Goal: Task Accomplishment & Management: Use online tool/utility

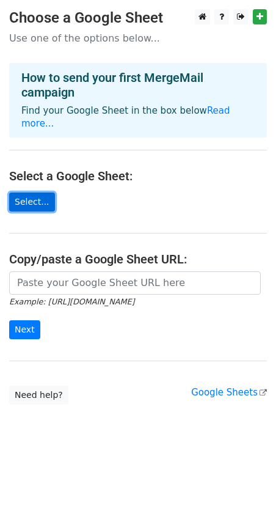
click at [25, 194] on link "Select..." at bounding box center [32, 201] width 46 height 19
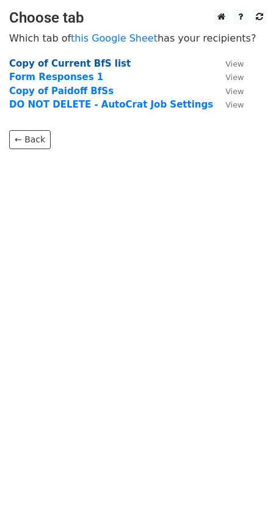
click at [102, 61] on strong "Copy of Current BfS list" at bounding box center [70, 63] width 122 height 11
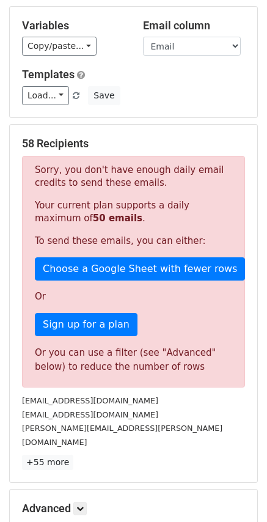
scroll to position [183, 0]
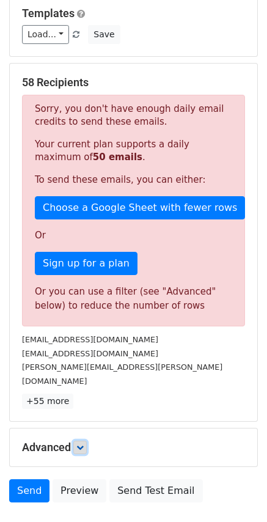
click at [84, 443] on icon at bounding box center [79, 446] width 7 height 7
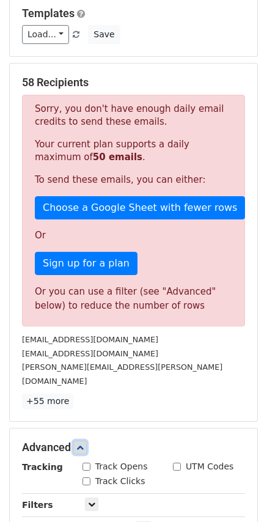
scroll to position [360, 0]
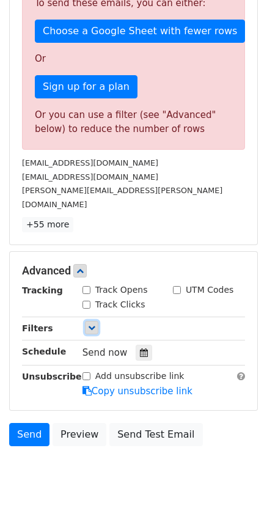
click at [89, 324] on icon at bounding box center [91, 327] width 7 height 7
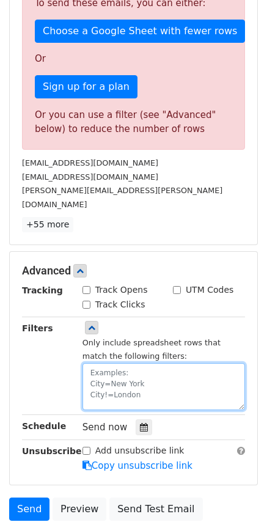
click at [98, 363] on textarea at bounding box center [163, 386] width 162 height 47
click at [129, 363] on textarea at bounding box center [163, 386] width 162 height 47
click at [172, 363] on textarea at bounding box center [163, 386] width 162 height 47
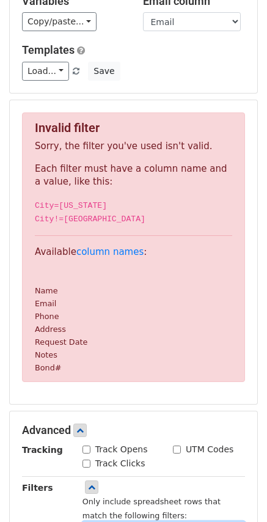
scroll to position [0, 0]
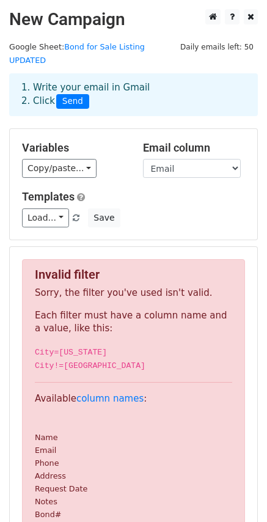
type textarea "Update=Update"
click at [173, 216] on div "Variables Copy/paste... {{Name}} {{Email}} {{Phone}} {{Address}} {{Request Date…" at bounding box center [133, 184] width 247 height 111
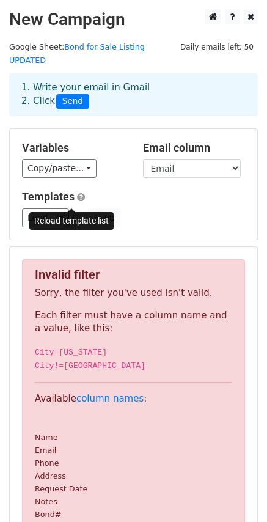
click at [73, 214] on span at bounding box center [76, 218] width 7 height 8
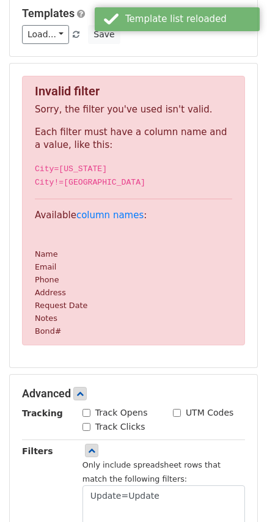
scroll to position [244, 0]
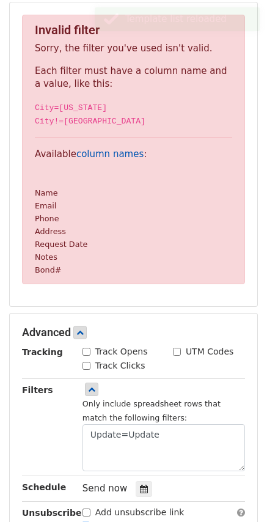
click at [103, 148] on link "column names" at bounding box center [109, 153] width 67 height 11
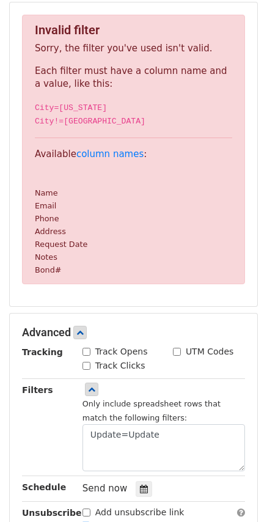
scroll to position [122, 0]
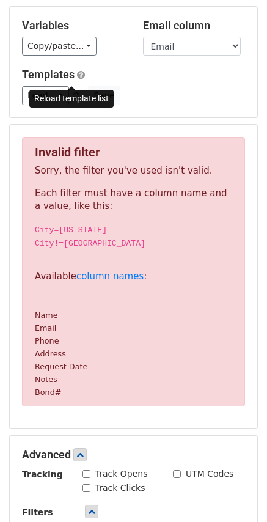
click at [73, 92] on span at bounding box center [76, 96] width 7 height 8
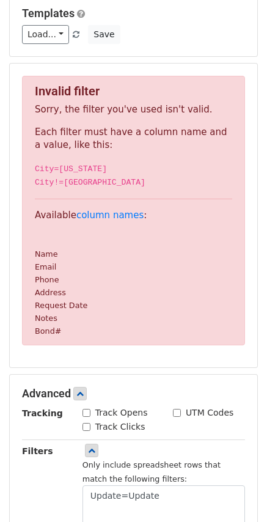
scroll to position [244, 0]
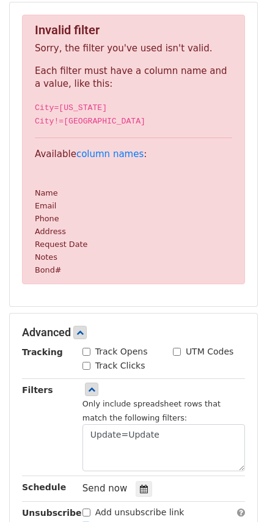
click at [89, 205] on p "Available column names : Name Email Phone Address Request Date Notes Bond#" at bounding box center [133, 212] width 197 height 128
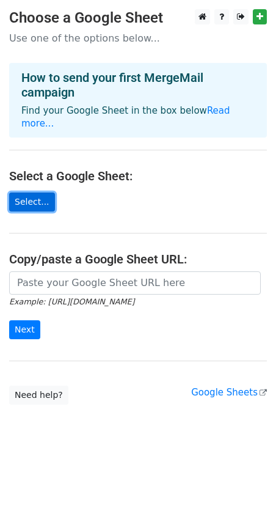
click at [30, 192] on link "Select..." at bounding box center [32, 201] width 46 height 19
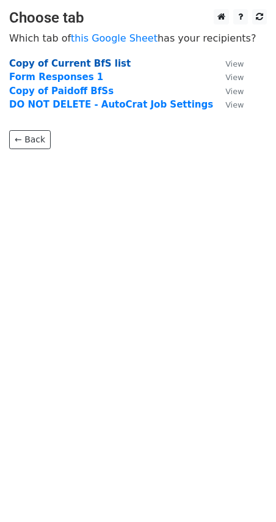
click at [76, 63] on strong "Copy of Current BfS list" at bounding box center [70, 63] width 122 height 11
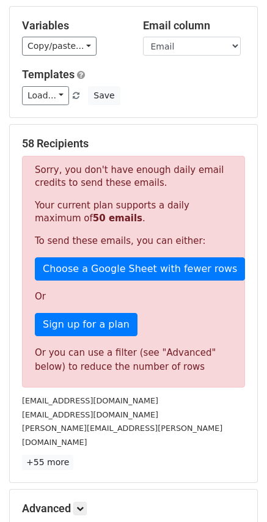
scroll to position [240, 0]
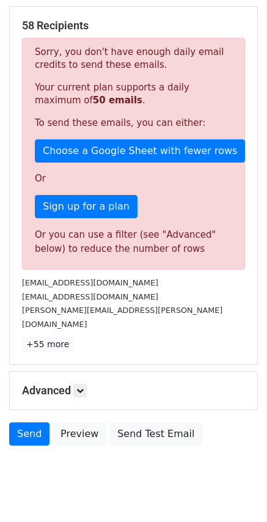
click at [75, 384] on h5 "Advanced" at bounding box center [133, 390] width 223 height 13
click at [79, 387] on icon at bounding box center [79, 390] width 7 height 7
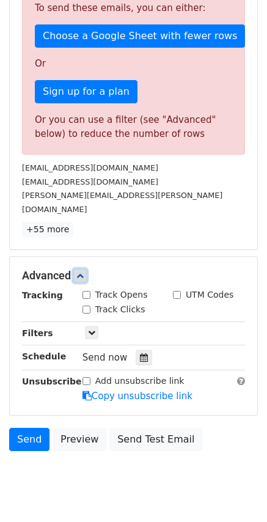
scroll to position [360, 0]
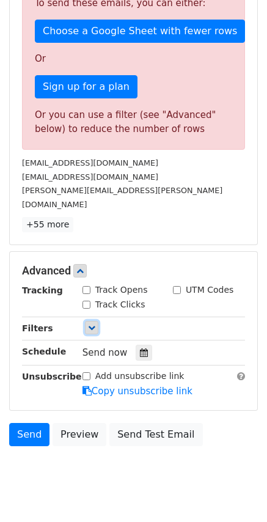
click at [89, 324] on icon at bounding box center [91, 327] width 7 height 7
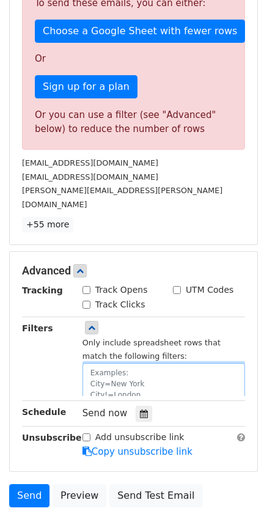
click at [120, 363] on textarea at bounding box center [163, 386] width 162 height 47
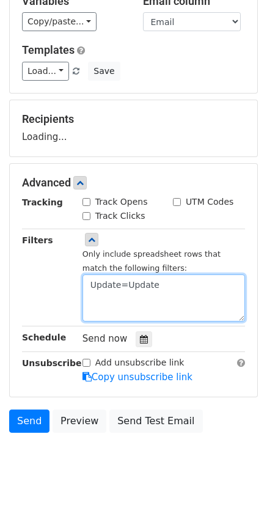
scroll to position [0, 0]
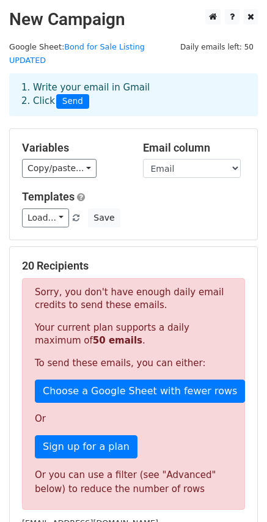
type textarea "Update=Update"
click at [188, 262] on div "20 Recipients Sorry, you don't have enough daily email credits to send these em…" at bounding box center [133, 425] width 223 height 333
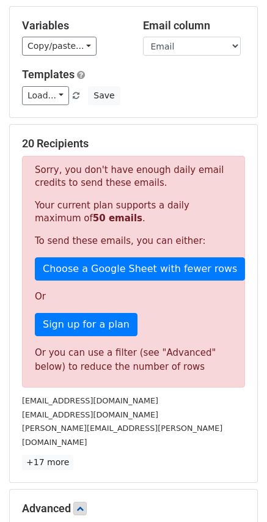
click at [105, 371] on div "Sorry, you don't have enough daily email credits to send these emails. Your cur…" at bounding box center [133, 271] width 223 height 231
click at [140, 407] on div "[EMAIL_ADDRESS][DOMAIN_NAME]" at bounding box center [133, 414] width 241 height 14
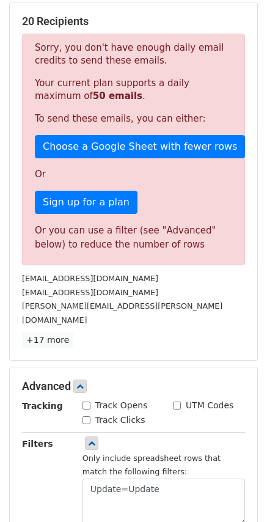
click at [43, 301] on small "[PERSON_NAME][EMAIL_ADDRESS][PERSON_NAME][DOMAIN_NAME]" at bounding box center [122, 312] width 200 height 23
click at [48, 332] on link "+17 more" at bounding box center [47, 339] width 51 height 15
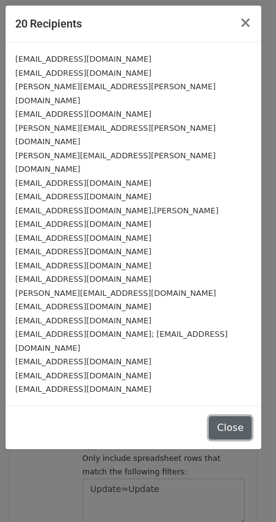
click at [247, 416] on button "Close" at bounding box center [230, 427] width 43 height 23
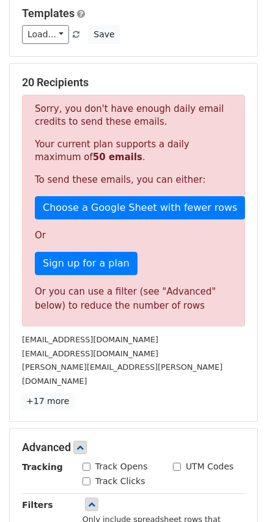
scroll to position [0, 0]
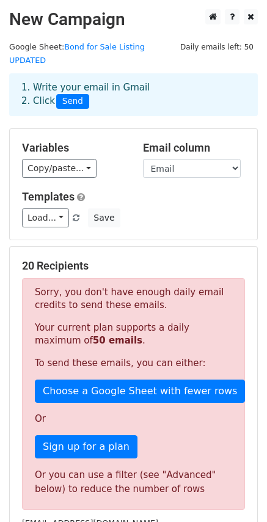
click at [50, 259] on h5 "20 Recipients" at bounding box center [133, 265] width 223 height 13
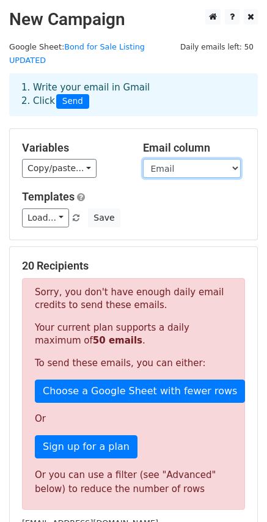
click at [181, 159] on select "Update Name Email Phone Address Request Date Notes Bond#" at bounding box center [192, 168] width 98 height 19
click at [194, 159] on select "Update Name Email Phone Address Request Date Notes Bond#" at bounding box center [192, 168] width 98 height 19
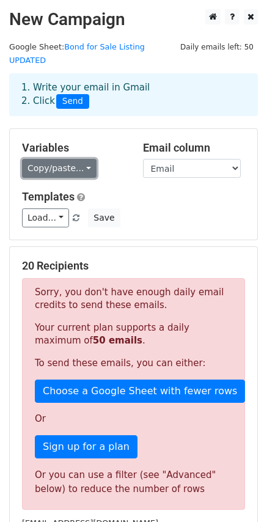
click at [67, 159] on link "Copy/paste..." at bounding box center [59, 168] width 75 height 19
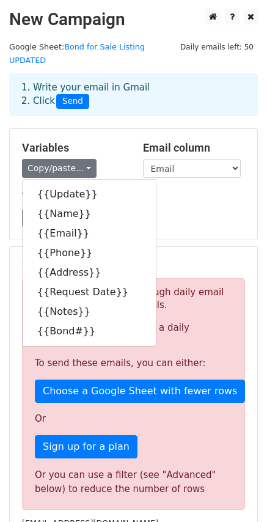
click at [170, 208] on div "Load... No templates saved Save" at bounding box center [133, 217] width 241 height 19
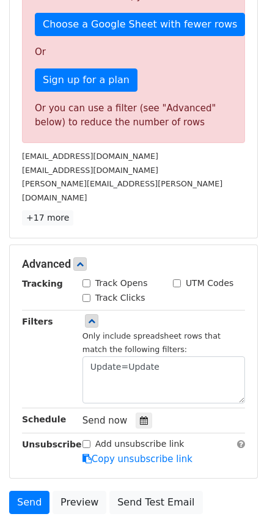
scroll to position [428, 0]
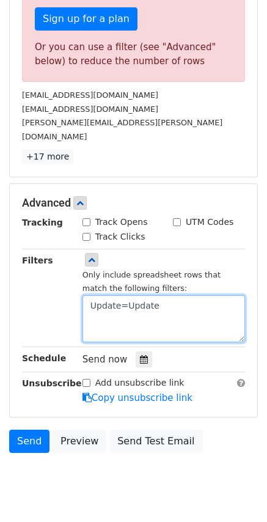
click at [181, 295] on textarea "Update=Update" at bounding box center [163, 318] width 162 height 47
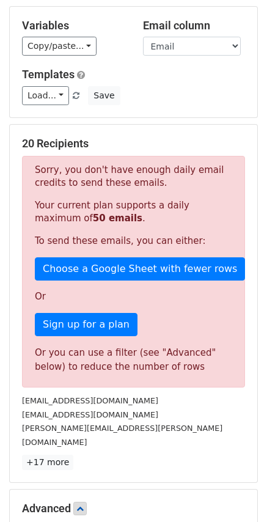
scroll to position [0, 0]
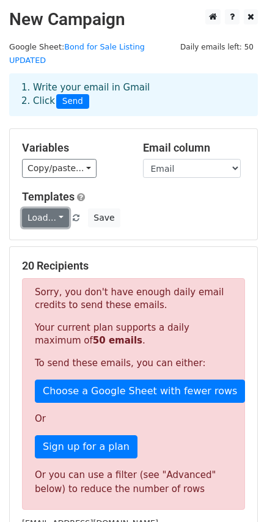
click at [38, 208] on link "Load..." at bounding box center [45, 217] width 47 height 19
click at [43, 208] on link "Load..." at bounding box center [45, 217] width 47 height 19
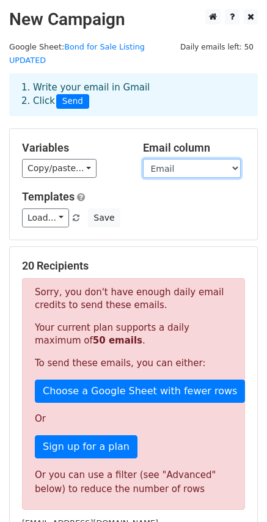
click at [184, 159] on select "Update Name Email Phone Address Request Date Notes Bond#" at bounding box center [192, 168] width 98 height 19
click at [199, 159] on select "Update Name Email Phone Address Request Date Notes Bond#" at bounding box center [192, 168] width 98 height 19
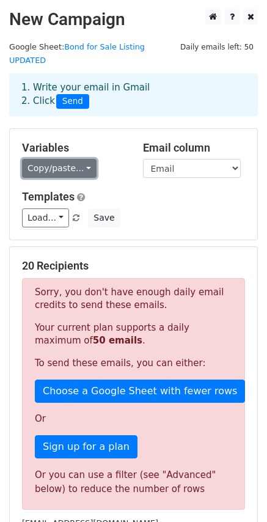
click at [68, 159] on link "Copy/paste..." at bounding box center [59, 168] width 75 height 19
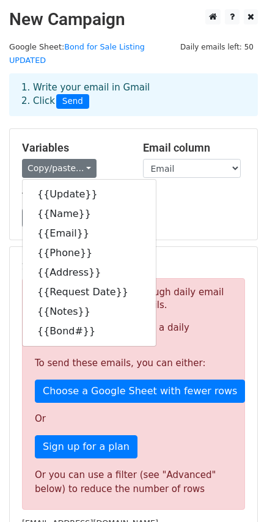
click at [92, 129] on div "Variables Copy/paste... {{Update}} {{Name}} {{Email}} {{Phone}} {{Address}} {{R…" at bounding box center [133, 184] width 247 height 111
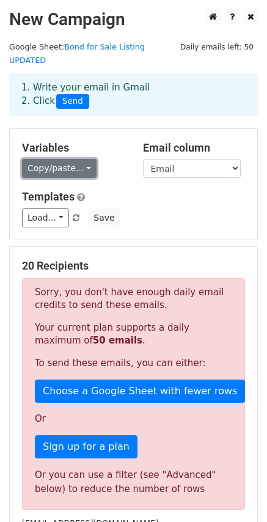
click at [48, 159] on link "Copy/paste..." at bounding box center [59, 168] width 75 height 19
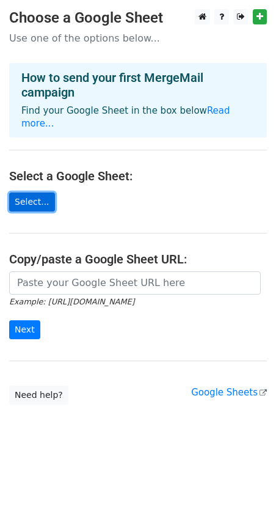
click at [18, 193] on link "Select..." at bounding box center [32, 201] width 46 height 19
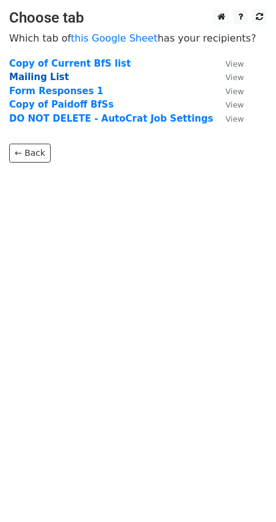
click at [42, 78] on strong "Mailing List" at bounding box center [39, 76] width 60 height 11
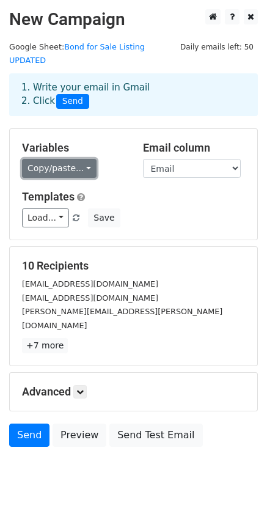
click at [60, 159] on link "Copy/paste..." at bounding box center [59, 168] width 75 height 19
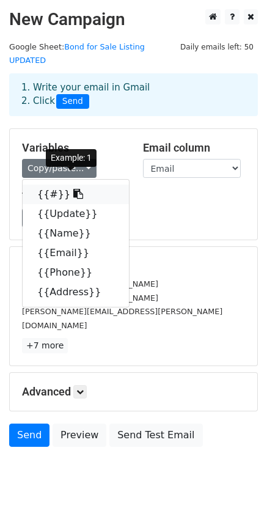
click at [40, 184] on link "{{#}}" at bounding box center [76, 194] width 106 height 20
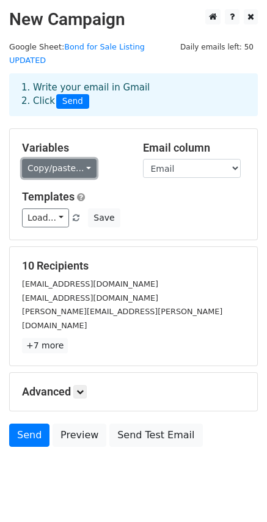
click at [75, 159] on link "Copy/paste..." at bounding box center [59, 168] width 75 height 19
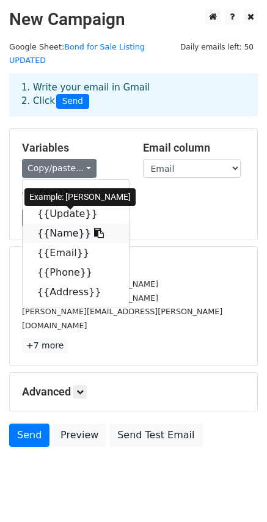
click at [61, 224] on link "{{Name}}" at bounding box center [76, 234] width 106 height 20
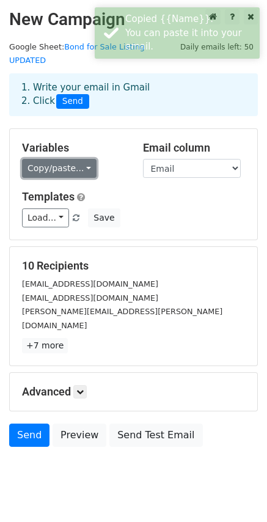
click at [78, 159] on link "Copy/paste..." at bounding box center [59, 168] width 75 height 19
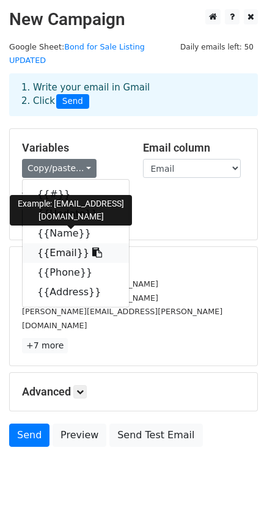
click at [53, 243] on link "{{Email}}" at bounding box center [76, 253] width 106 height 20
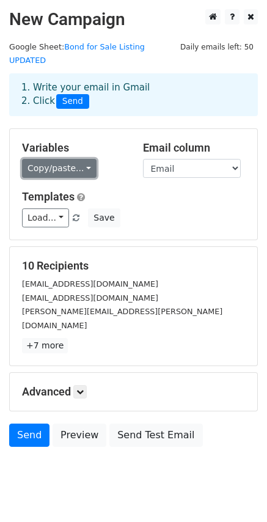
click at [50, 159] on link "Copy/paste..." at bounding box center [59, 168] width 75 height 19
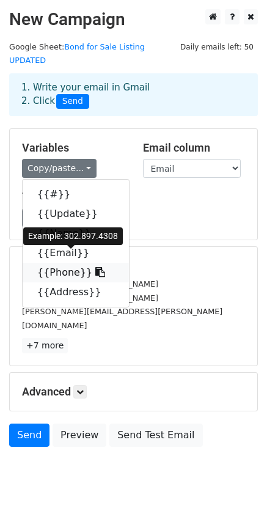
click at [49, 263] on link "{{Phone}}" at bounding box center [76, 273] width 106 height 20
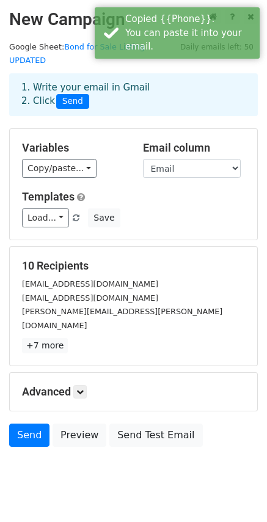
click at [89, 159] on div "Copy/paste... {{#}} {{Update}} {{Name}} {{Email}} {{Phone}} {{Address}}" at bounding box center [73, 168] width 103 height 19
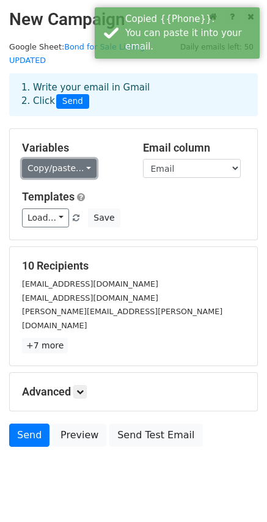
click at [78, 159] on link "Copy/paste..." at bounding box center [59, 168] width 75 height 19
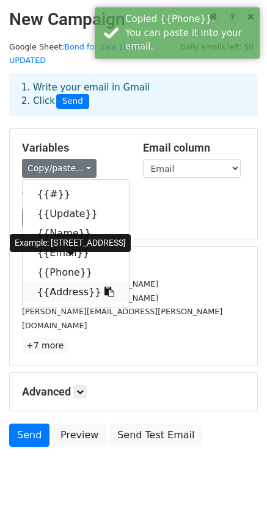
click at [76, 282] on link "{{Address}}" at bounding box center [76, 292] width 106 height 20
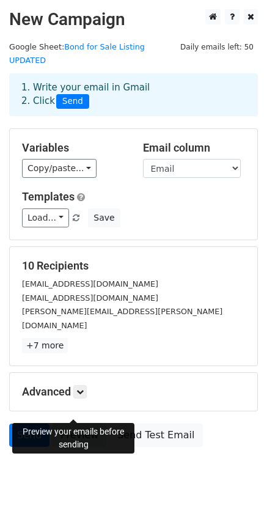
click at [86, 423] on link "Preview" at bounding box center [80, 434] width 54 height 23
click at [75, 423] on link "Preview" at bounding box center [80, 434] width 54 height 23
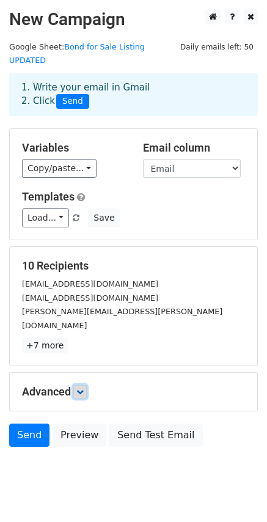
click at [84, 388] on icon at bounding box center [79, 391] width 7 height 7
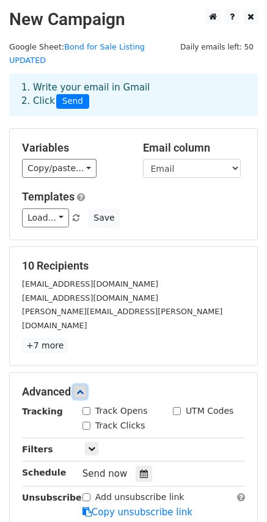
scroll to position [61, 0]
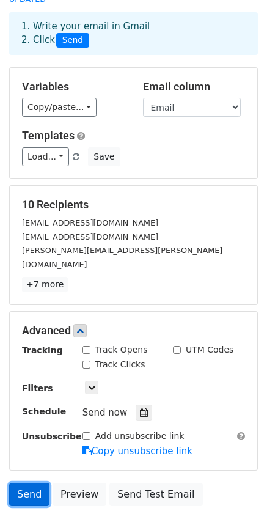
click at [31, 483] on link "Send" at bounding box center [29, 494] width 40 height 23
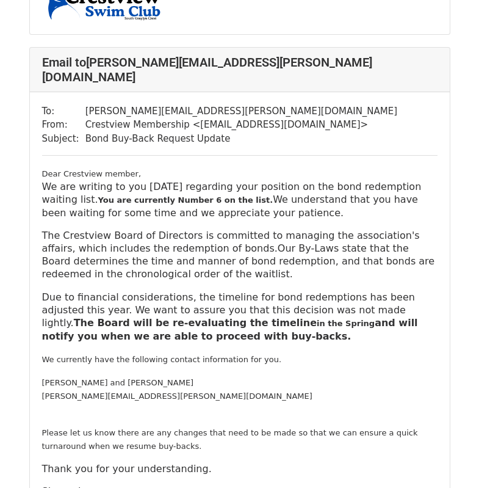
scroll to position [2859, 0]
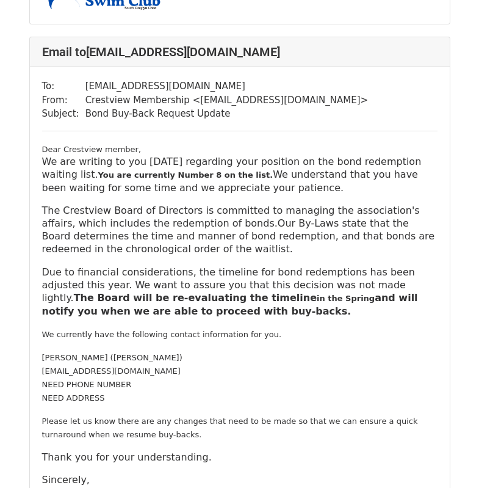
scroll to position [3955, 0]
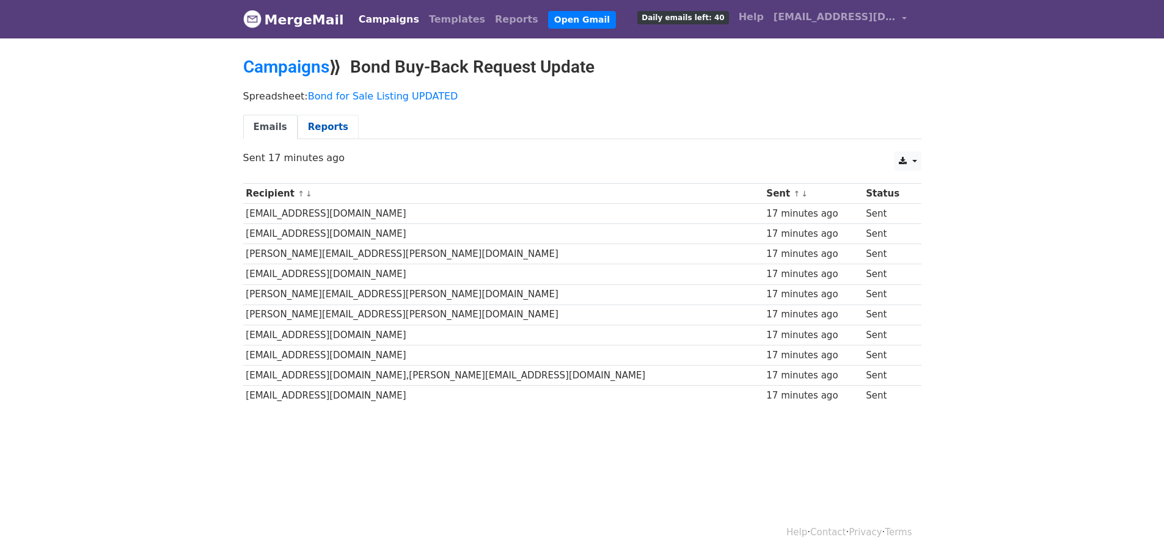
click at [322, 128] on link "Reports" at bounding box center [327, 127] width 61 height 25
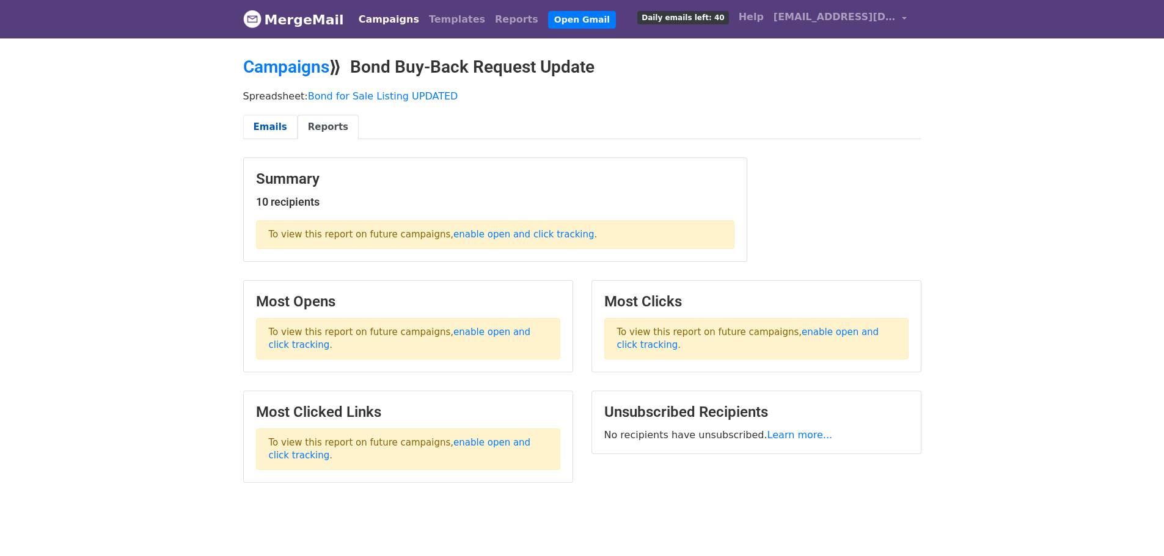
click at [271, 128] on link "Emails" at bounding box center [270, 127] width 54 height 25
